Goal: Transaction & Acquisition: Purchase product/service

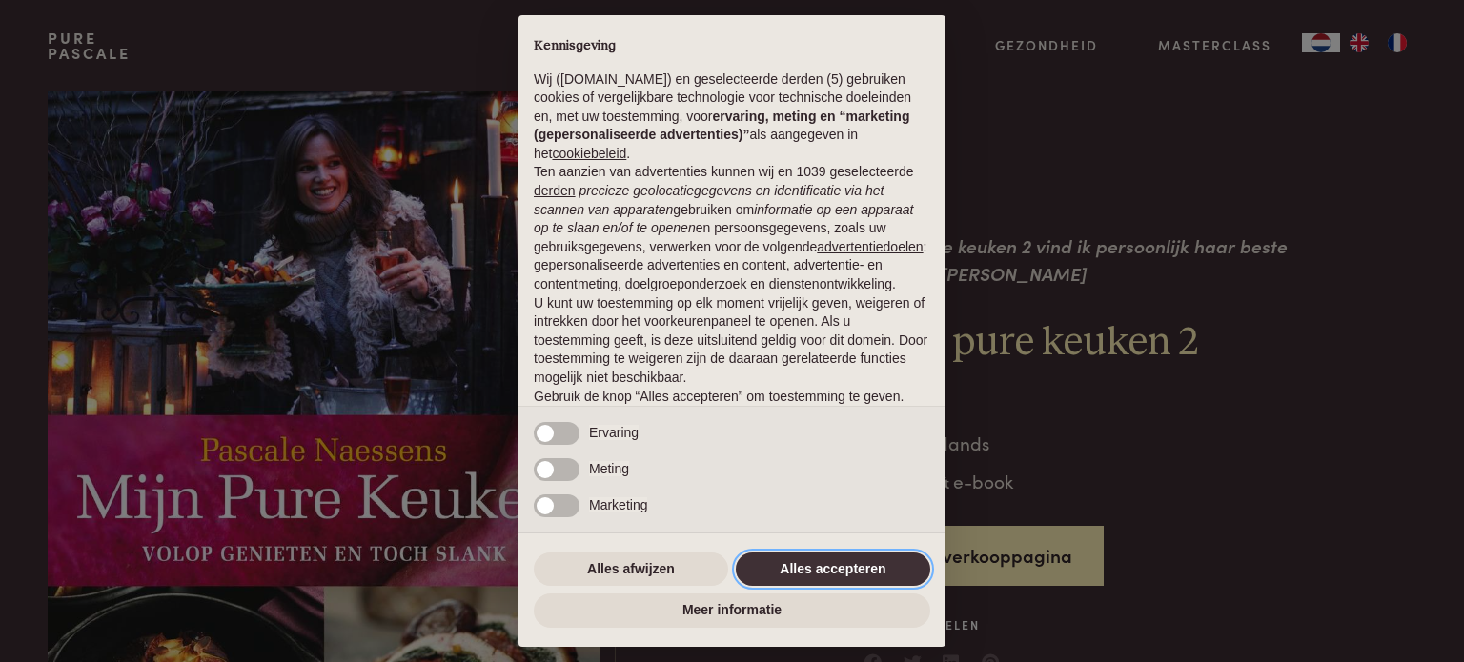
click at [808, 567] on button "Alles accepteren" at bounding box center [833, 570] width 194 height 34
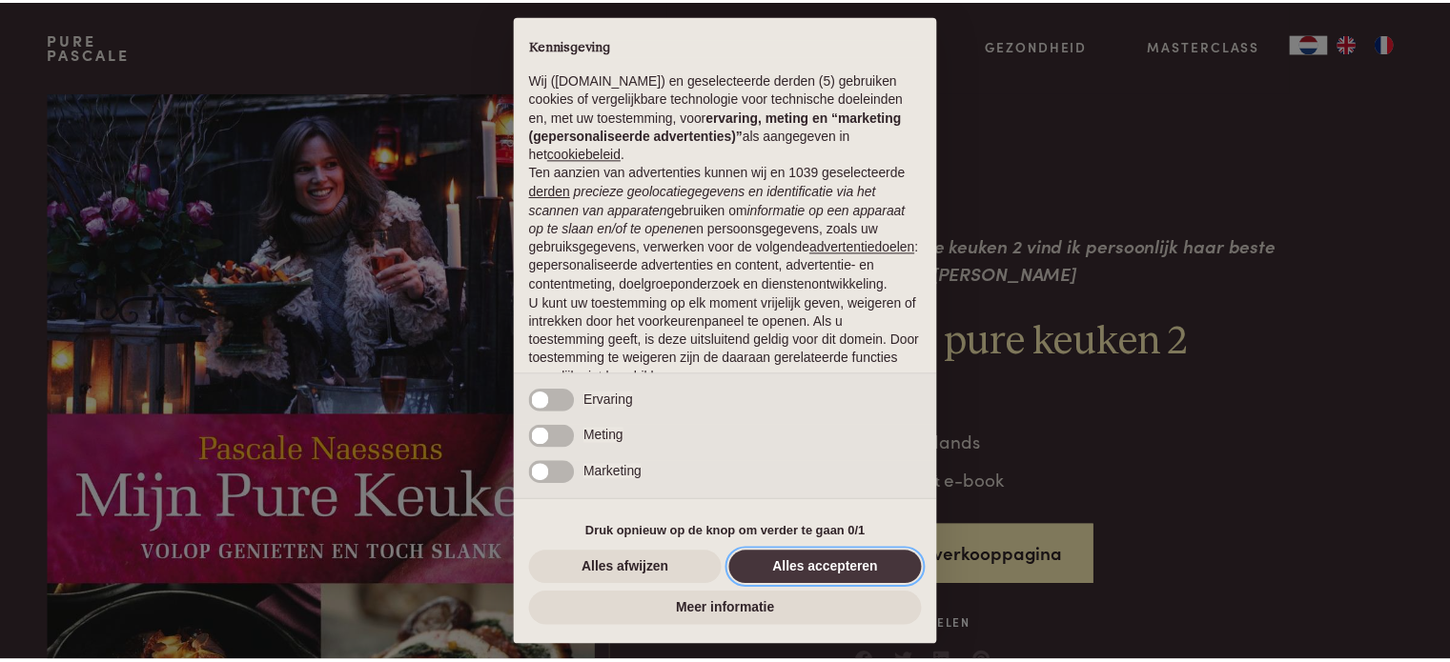
scroll to position [103, 0]
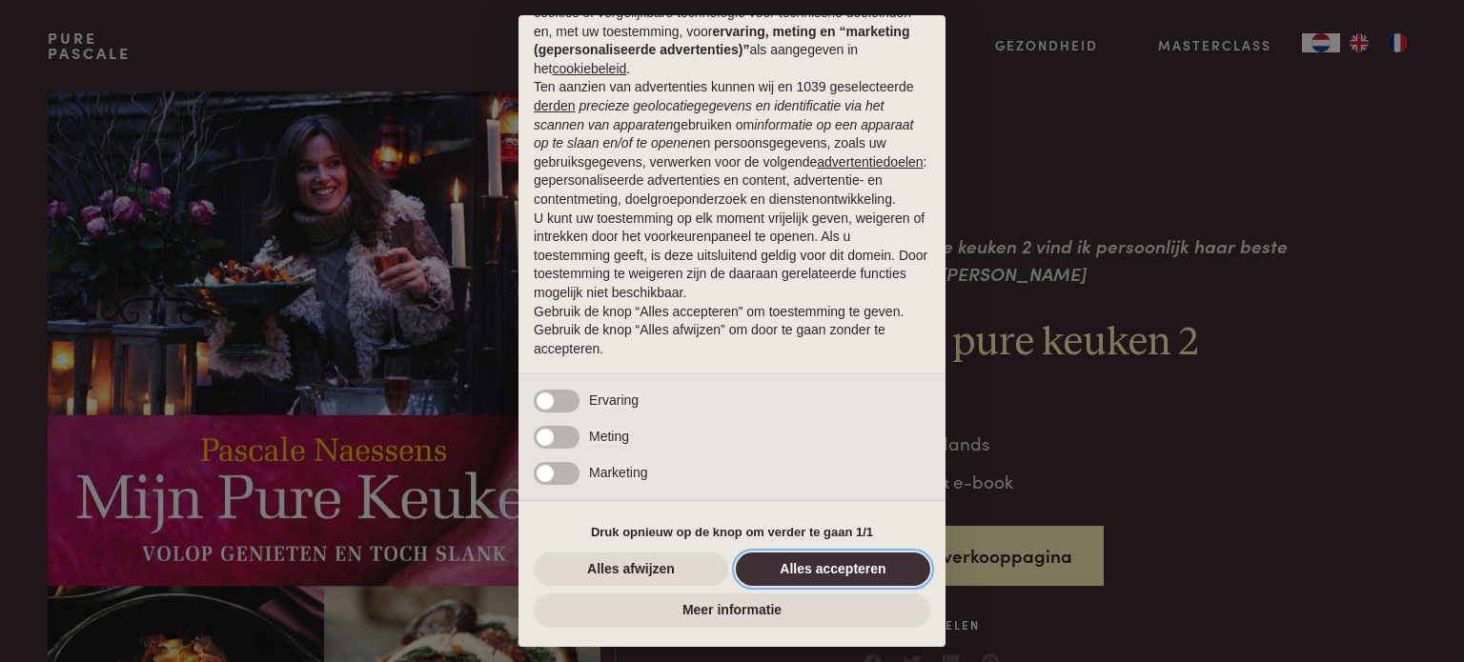
click at [782, 572] on button "Alles accepteren" at bounding box center [833, 570] width 194 height 34
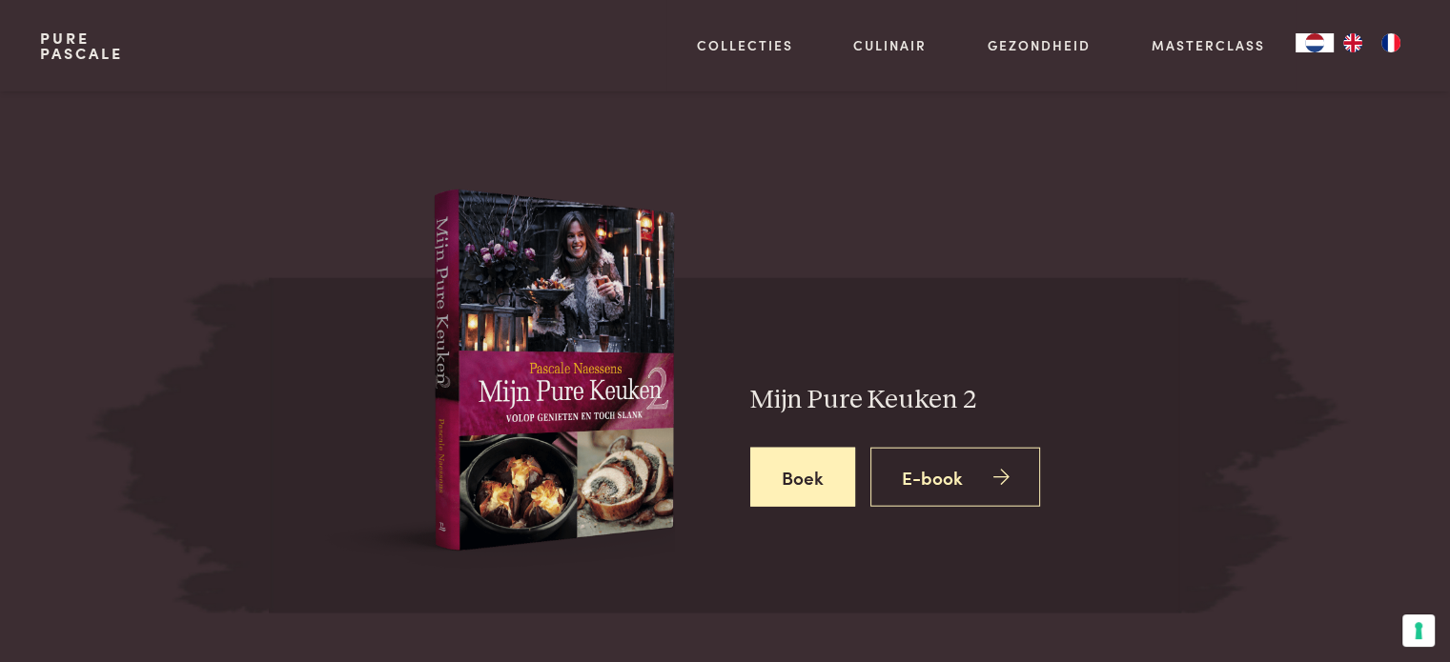
scroll to position [4439, 0]
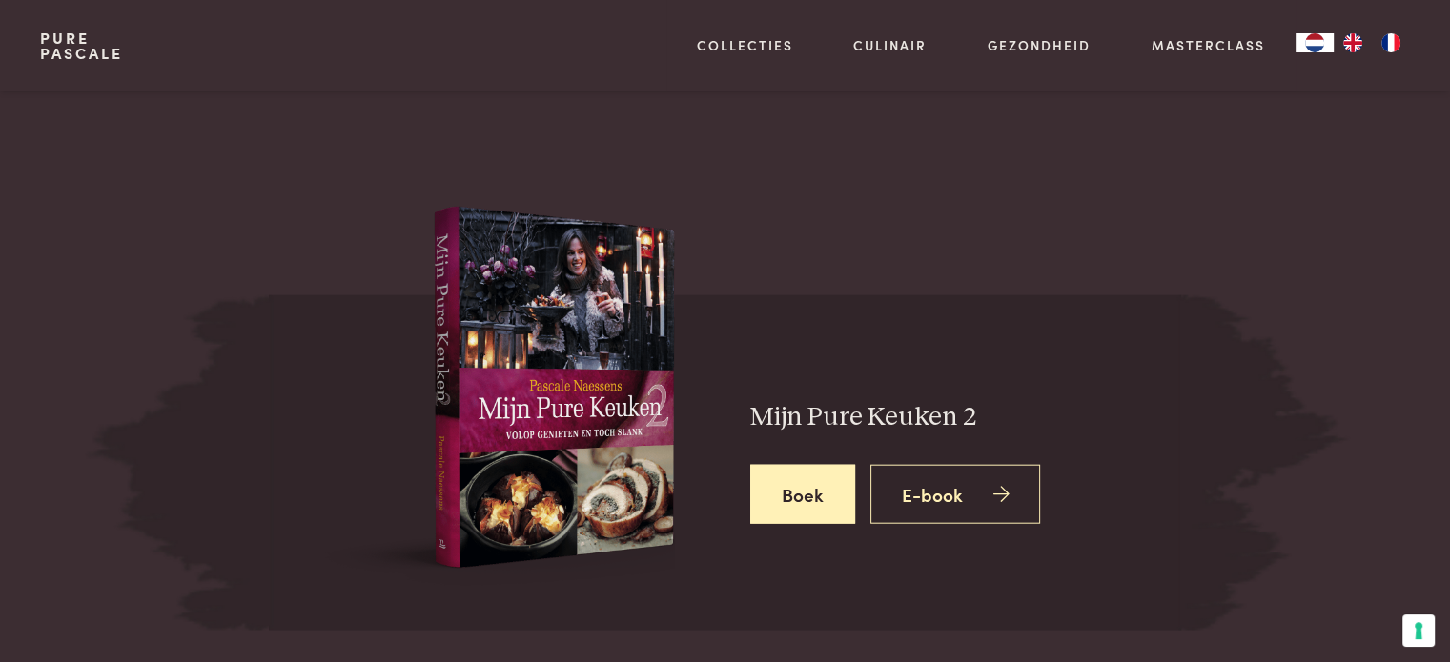
click at [442, 296] on img at bounding box center [484, 404] width 381 height 394
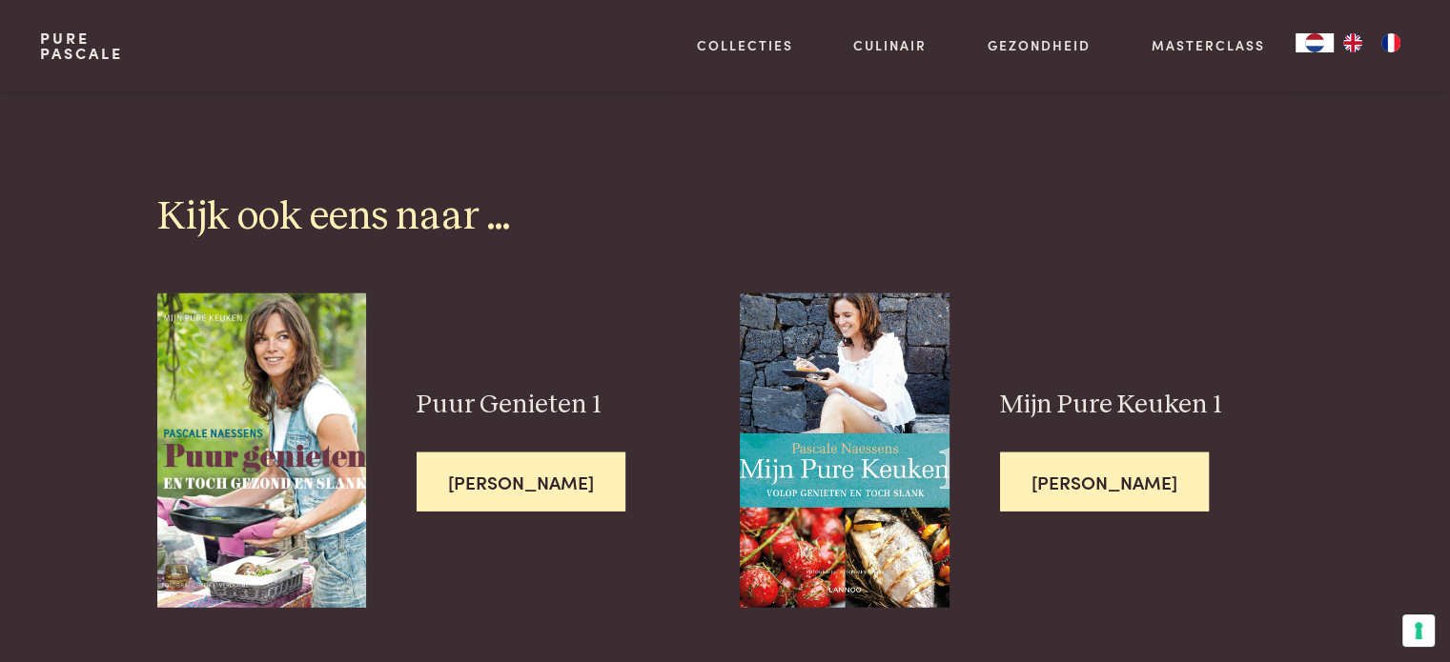
scroll to position [4908, 0]
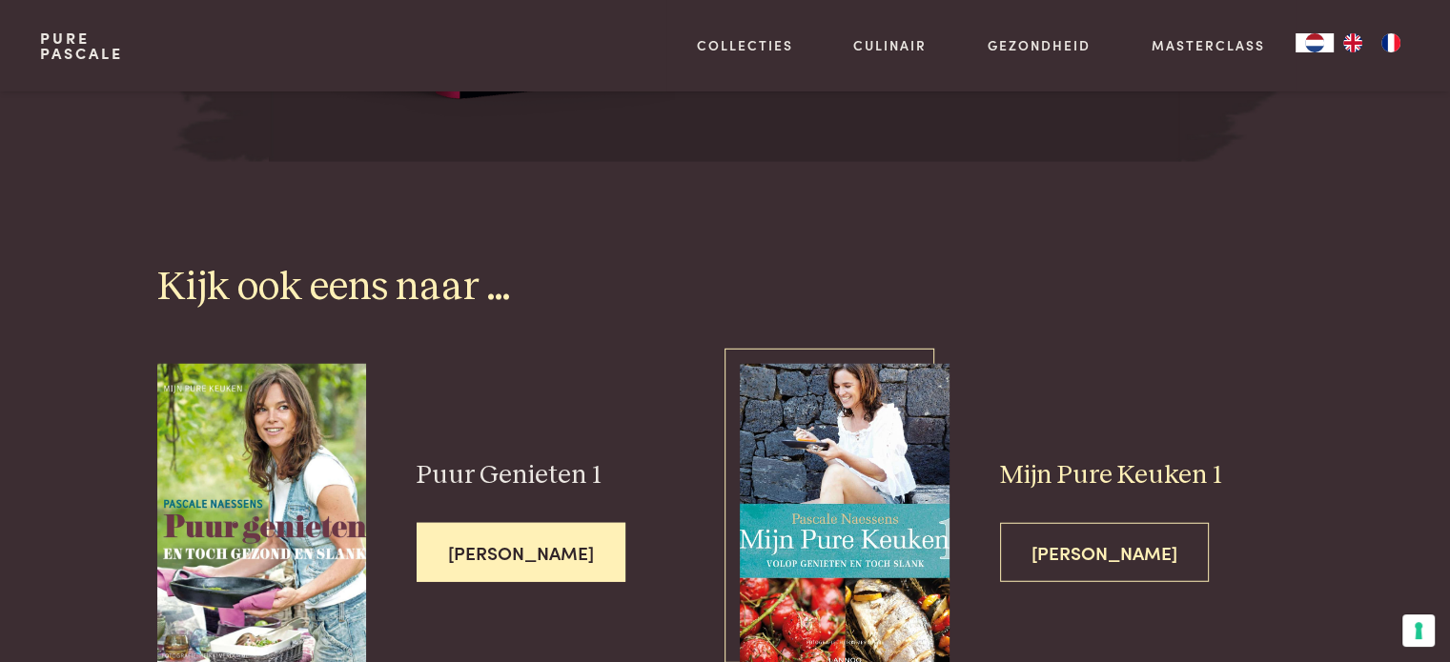
click at [1081, 523] on span "[PERSON_NAME]" at bounding box center [1104, 553] width 209 height 60
